Goal: Task Accomplishment & Management: Manage account settings

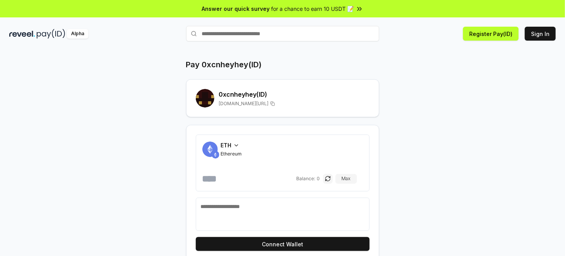
click at [230, 142] on span "ETH" at bounding box center [226, 145] width 11 height 8
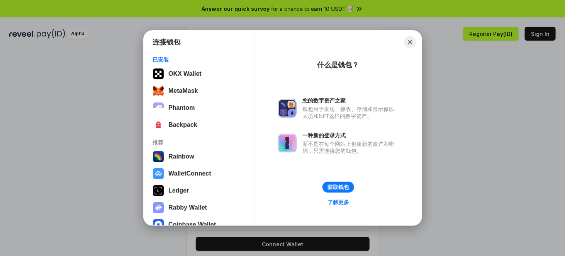
click at [411, 41] on button "Close" at bounding box center [410, 42] width 12 height 12
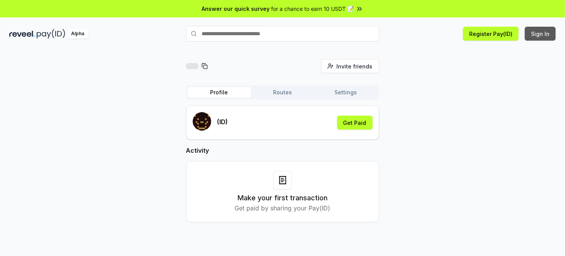
click at [541, 32] on button "Sign In" at bounding box center [540, 34] width 31 height 14
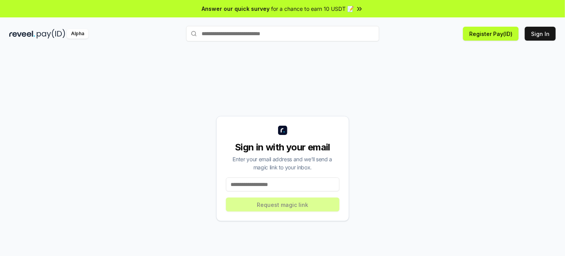
click at [298, 182] on input at bounding box center [282, 184] width 113 height 14
click at [283, 186] on input at bounding box center [282, 184] width 113 height 14
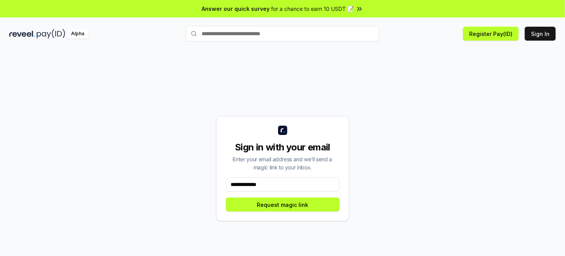
type input "**********"
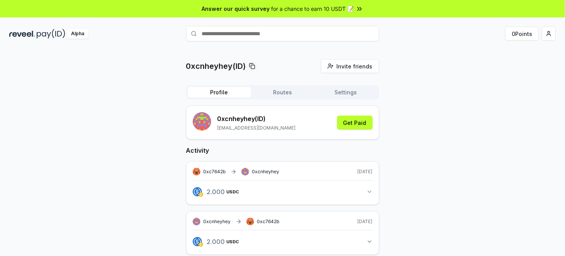
click at [369, 191] on icon "button" at bounding box center [369, 192] width 3 height 2
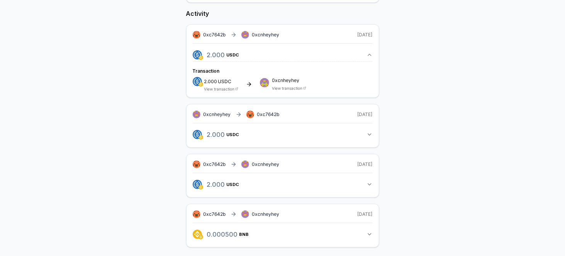
scroll to position [137, 0]
click at [372, 132] on icon "button" at bounding box center [369, 133] width 6 height 6
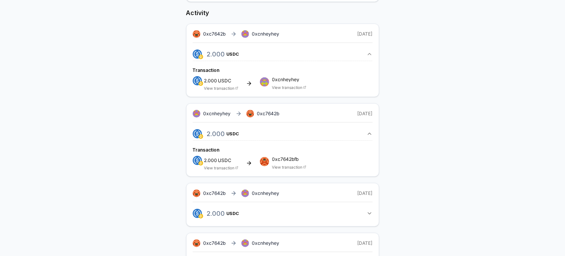
click at [303, 165] on icon at bounding box center [304, 166] width 3 height 3
click at [288, 157] on span "0xc7642bfb" at bounding box center [289, 159] width 34 height 5
click at [297, 166] on link "View transaction" at bounding box center [287, 166] width 30 height 5
click at [273, 35] on span "0xcnheyhey" at bounding box center [265, 34] width 27 height 6
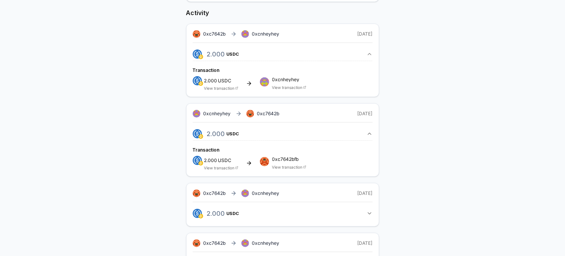
click at [300, 87] on link "View transaction" at bounding box center [287, 87] width 30 height 5
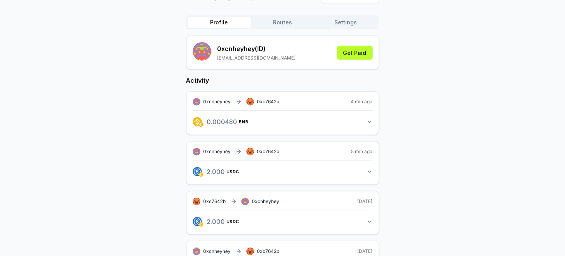
scroll to position [60, 0]
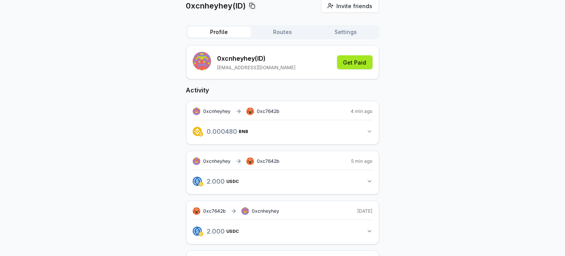
click at [357, 65] on button "Get Paid" at bounding box center [355, 62] width 36 height 14
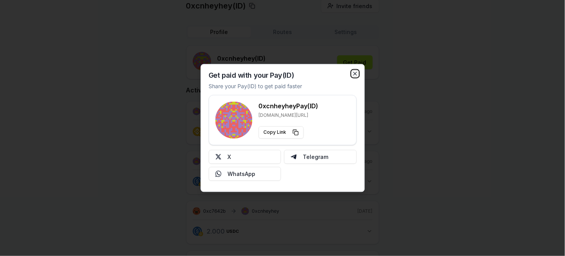
click at [355, 73] on icon "button" at bounding box center [355, 74] width 6 height 6
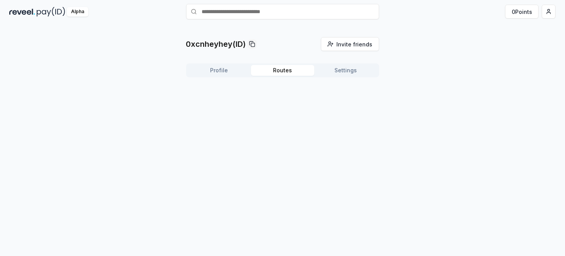
click at [290, 34] on div "0xcnheyhey([GEOGRAPHIC_DATA]) Invite friends Invite Profile Routes Settings" at bounding box center [282, 139] width 565 height 234
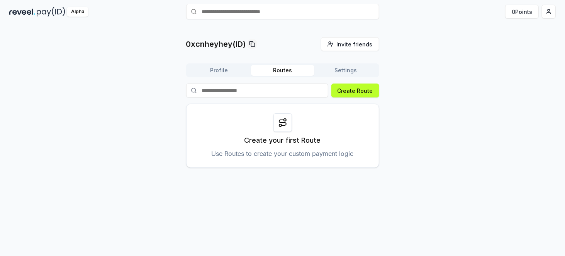
click at [348, 71] on button "Settings" at bounding box center [345, 70] width 63 height 11
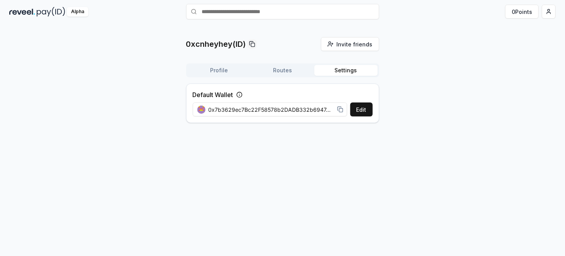
click at [295, 69] on button "Routes" at bounding box center [282, 70] width 63 height 11
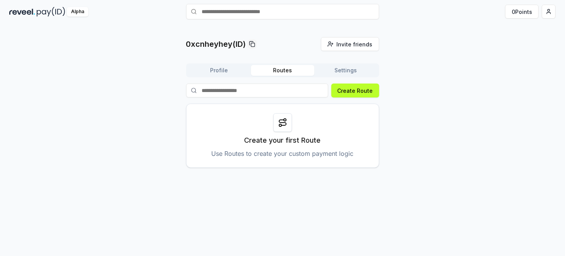
click at [231, 69] on button "Profile" at bounding box center [219, 70] width 63 height 11
